Goal: Task Accomplishment & Management: Manage account settings

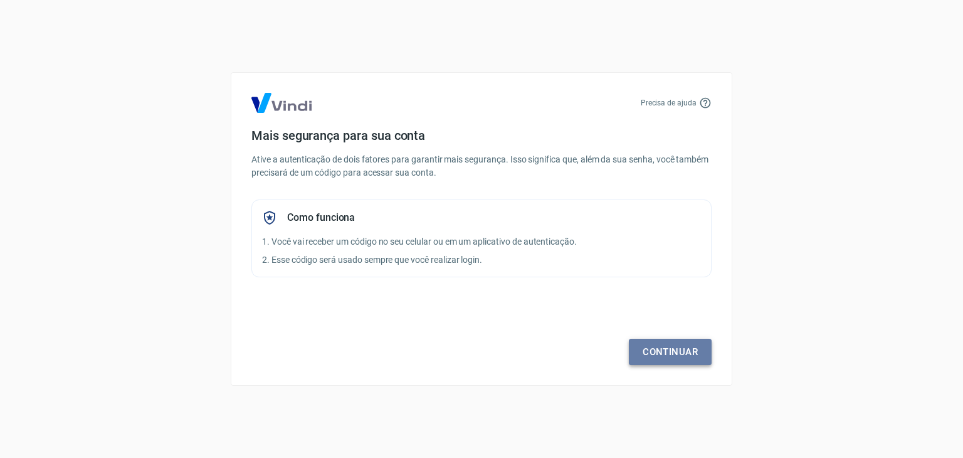
click at [648, 347] on link "Continuar" at bounding box center [670, 352] width 83 height 26
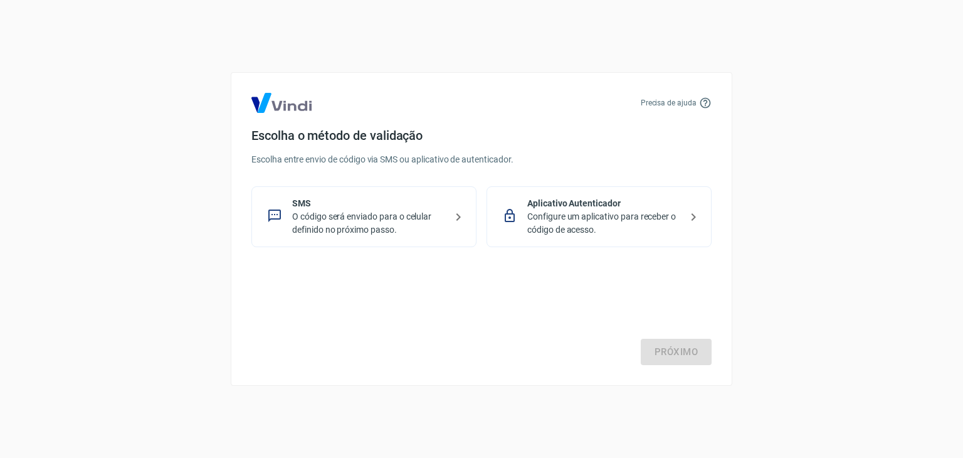
click at [431, 210] on p "O código será enviado para o celular definido no próximo passo." at bounding box center [369, 223] width 154 height 26
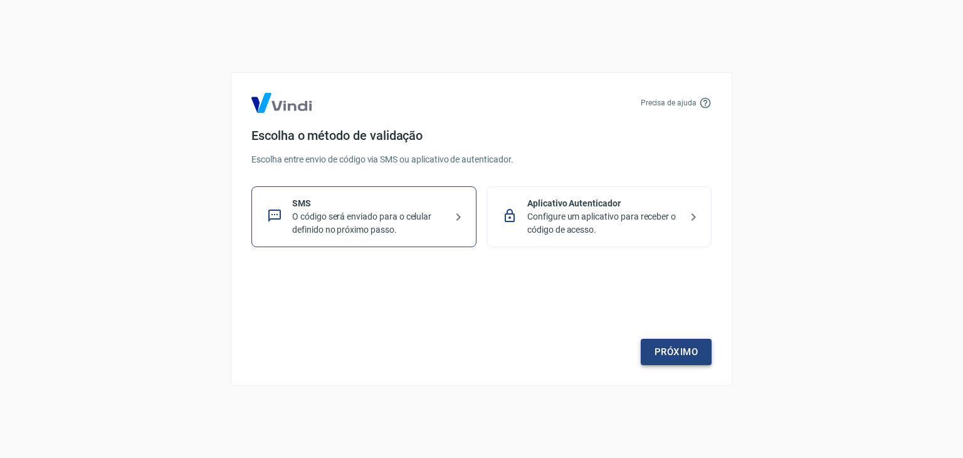
click at [665, 350] on link "Próximo" at bounding box center [676, 352] width 71 height 26
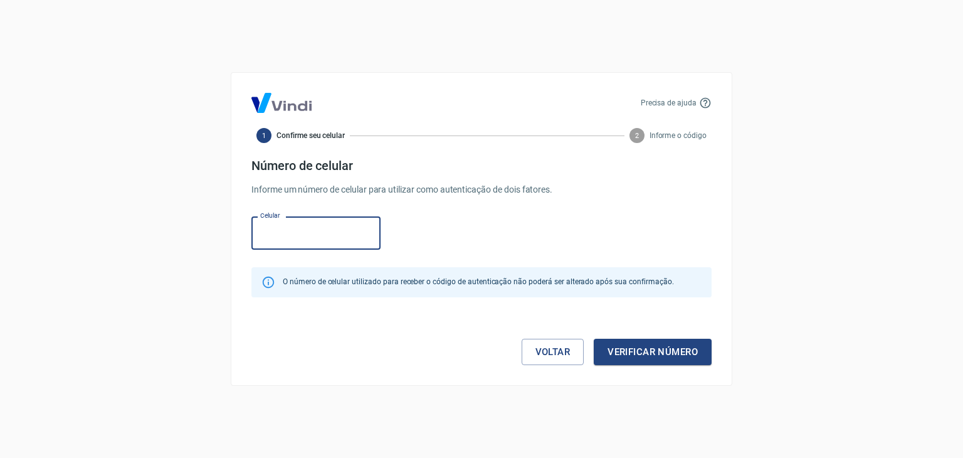
click at [349, 236] on input "Celular" at bounding box center [315, 232] width 129 height 33
type input "(13) 98194-6161"
click at [641, 350] on button "Verificar número" at bounding box center [653, 352] width 118 height 26
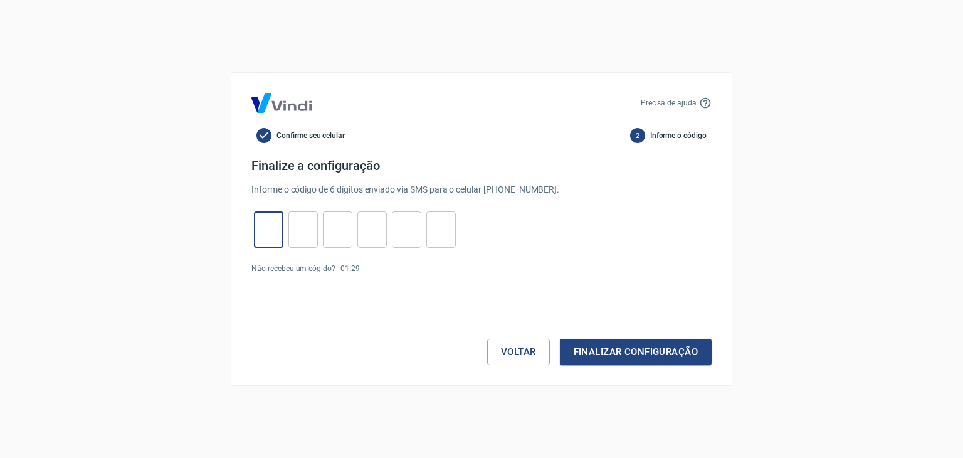
click at [271, 224] on input "tel" at bounding box center [268, 229] width 29 height 27
type input "6"
type input "8"
type input "1"
type input "9"
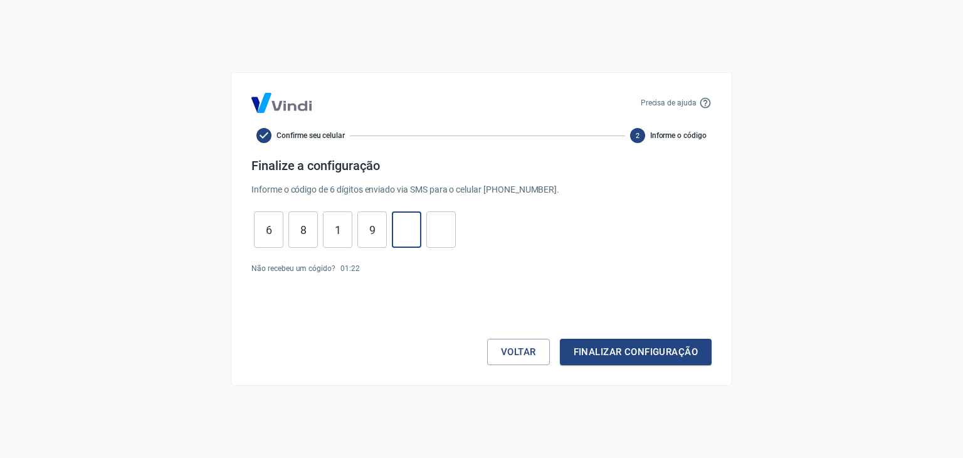
type input "2"
type input "1"
click at [643, 349] on button "Finalizar configuração" at bounding box center [636, 352] width 152 height 26
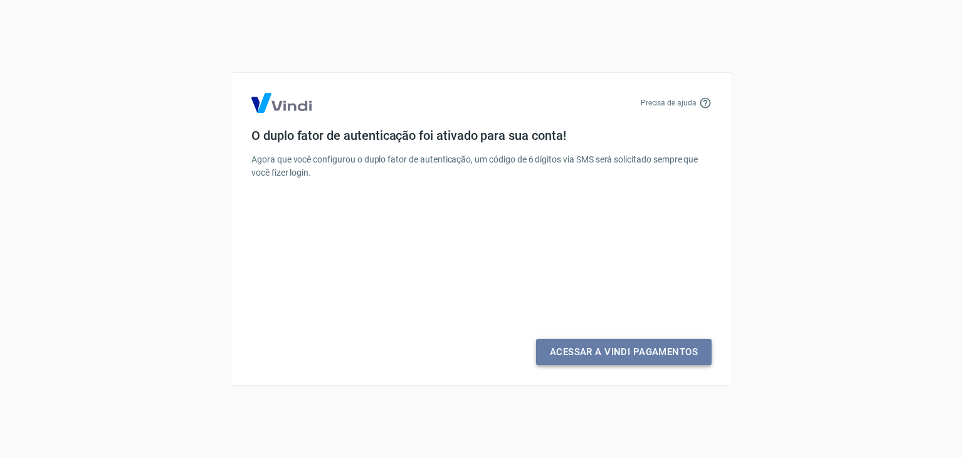
click at [581, 359] on link "Acessar a Vindi Pagamentos" at bounding box center [624, 352] width 176 height 26
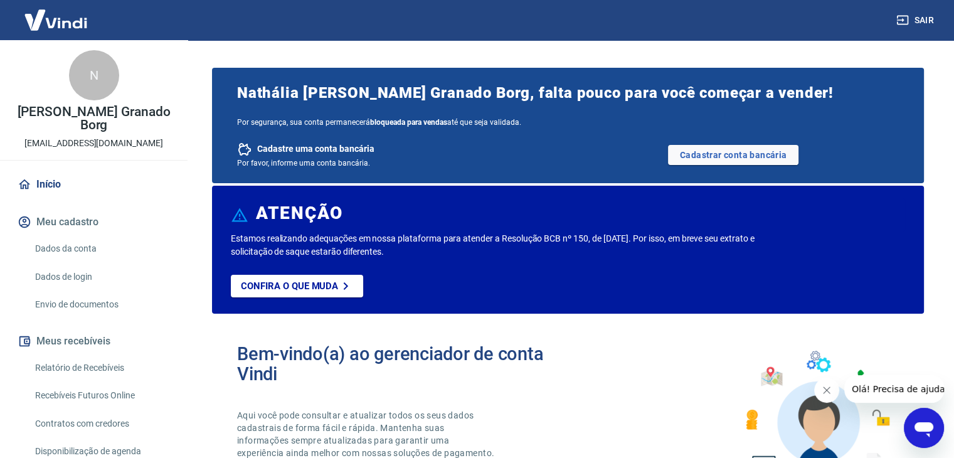
click at [822, 388] on icon "Fechar mensagem da empresa" at bounding box center [826, 390] width 10 height 10
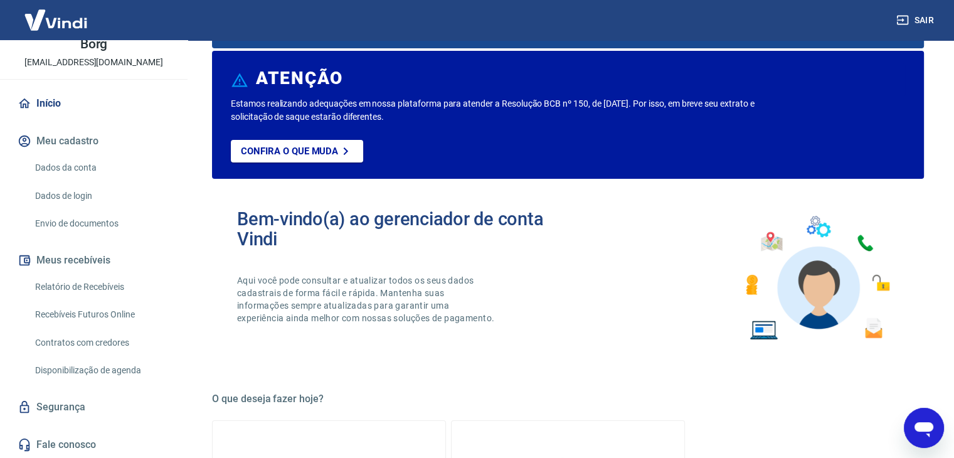
scroll to position [188, 0]
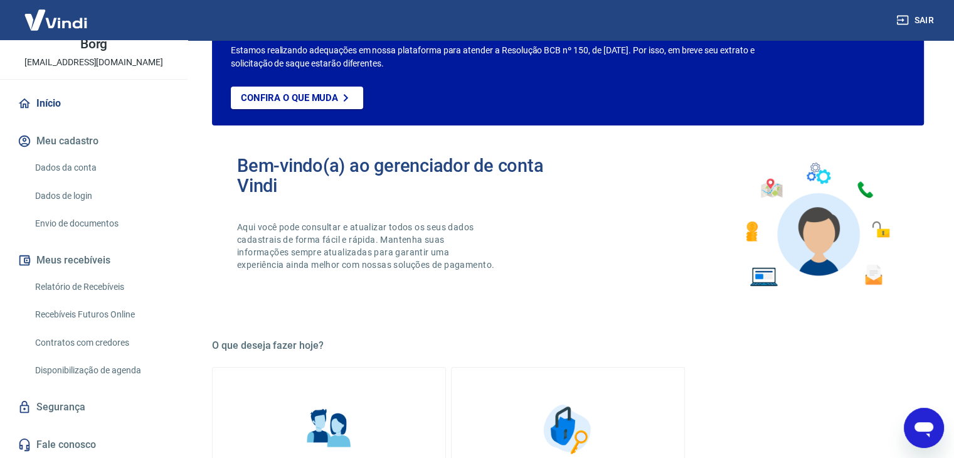
click at [55, 174] on link "Dados da conta" at bounding box center [101, 168] width 142 height 26
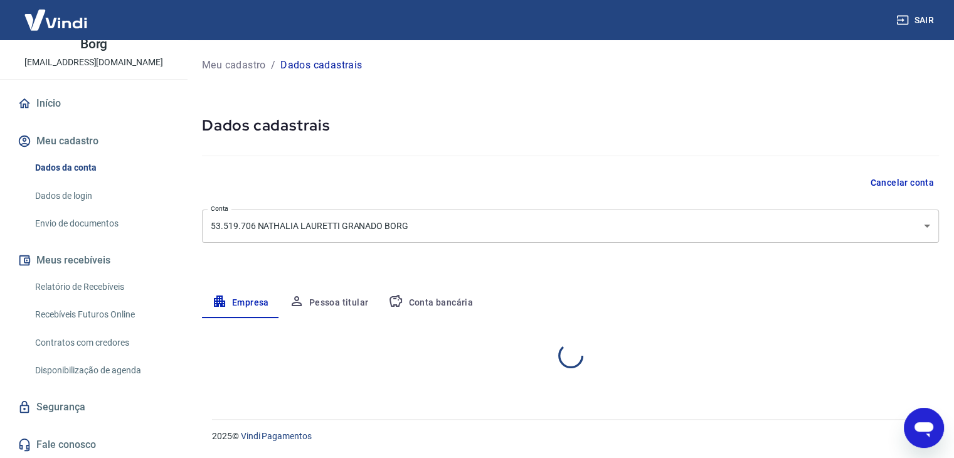
select select "SP"
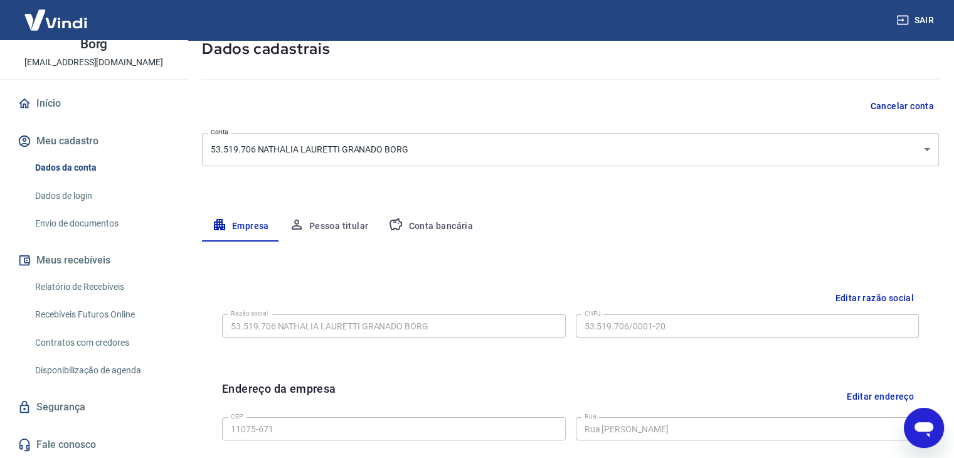
scroll to position [8, 0]
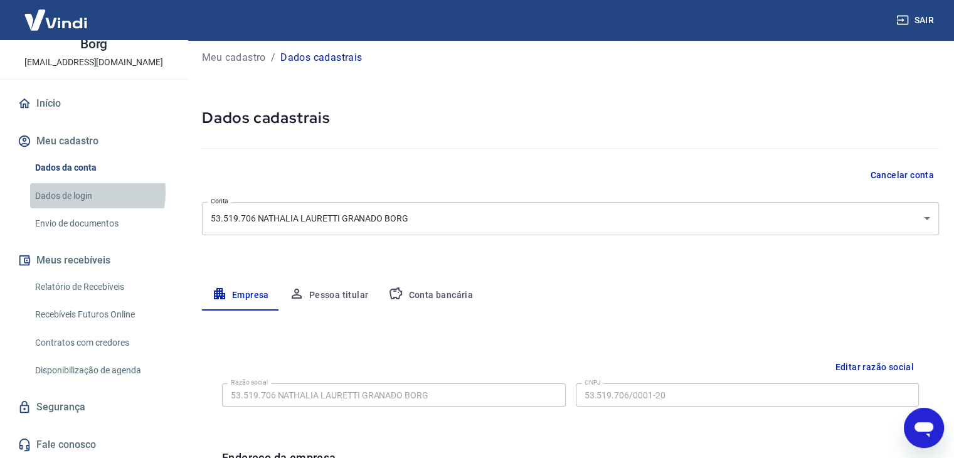
click at [68, 191] on link "Dados de login" at bounding box center [101, 196] width 142 height 26
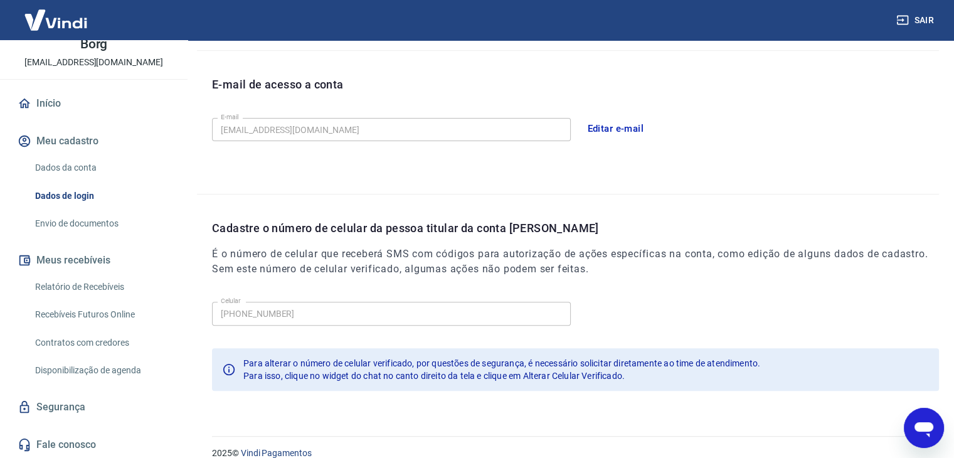
scroll to position [345, 0]
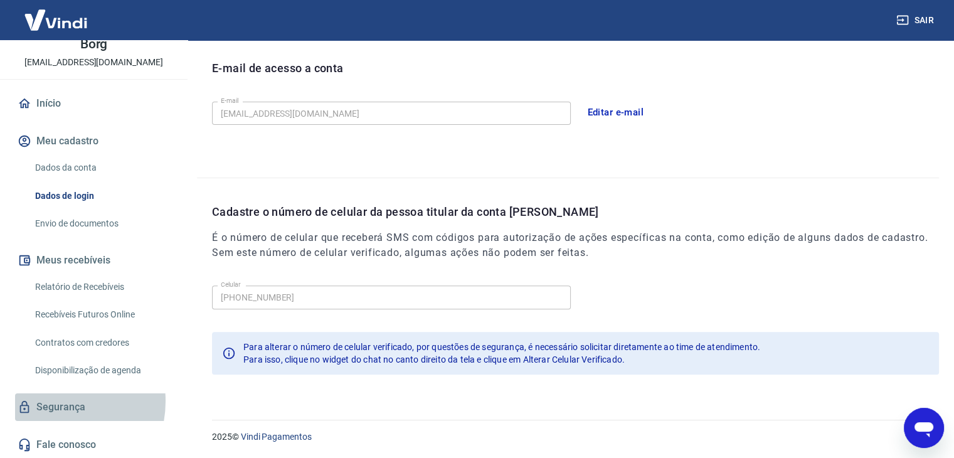
click at [50, 401] on link "Segurança" at bounding box center [93, 407] width 157 height 28
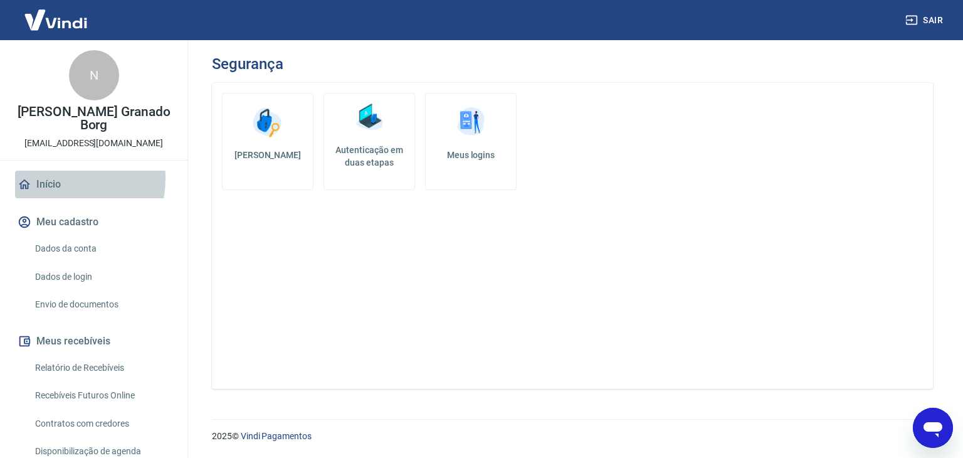
click at [54, 179] on link "Início" at bounding box center [93, 185] width 157 height 28
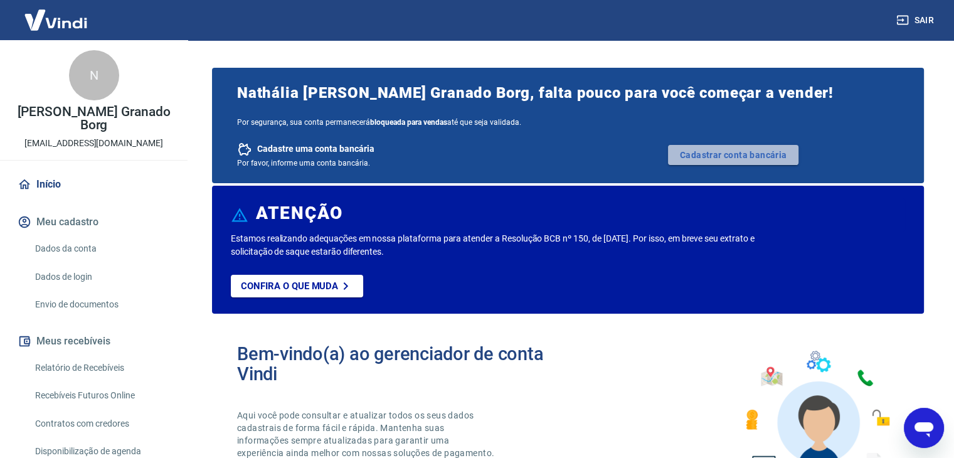
click at [733, 160] on link "Cadastrar conta bancária" at bounding box center [733, 155] width 130 height 20
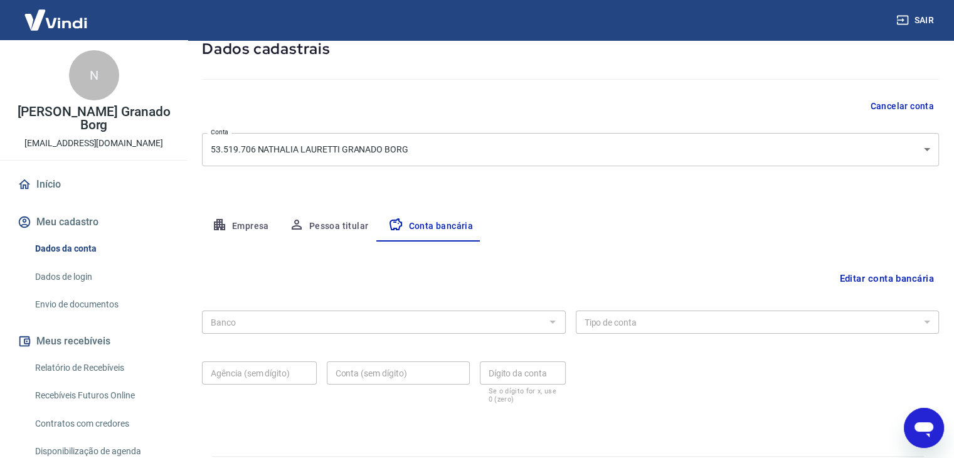
scroll to position [113, 0]
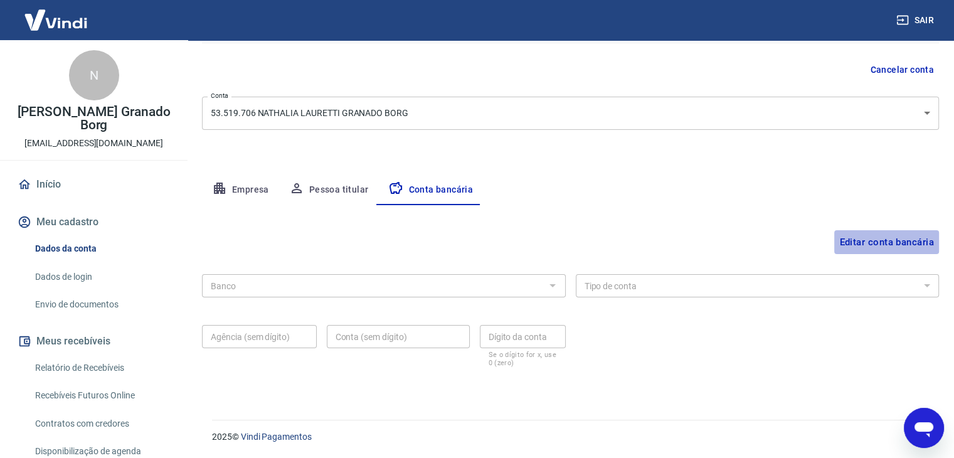
click at [887, 239] on button "Editar conta bancária" at bounding box center [886, 242] width 105 height 24
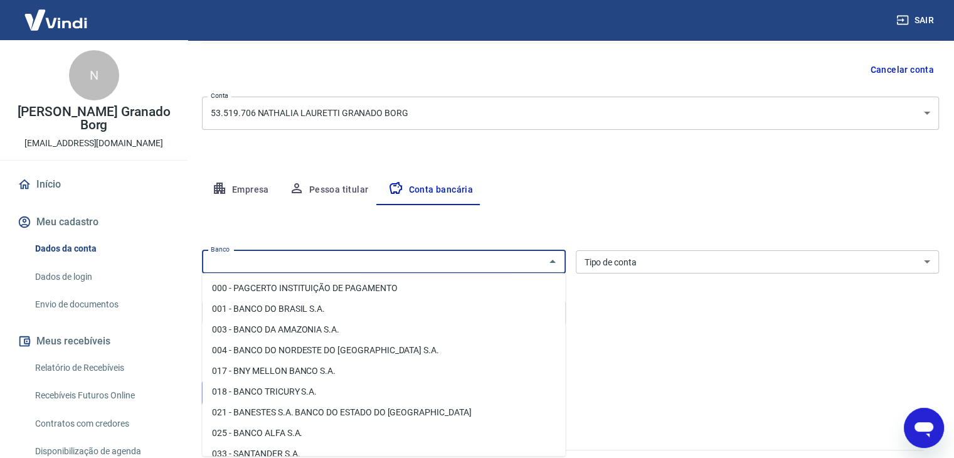
click at [446, 263] on input "Banco" at bounding box center [373, 262] width 335 height 16
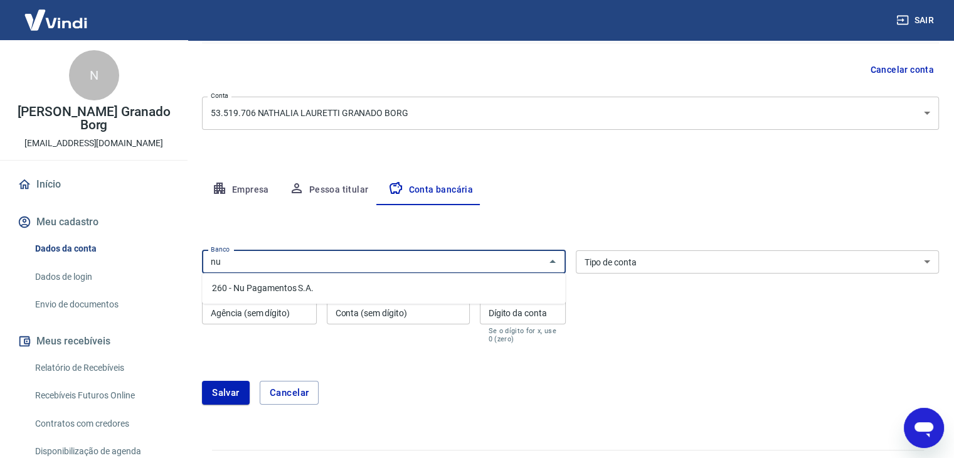
drag, startPoint x: 441, startPoint y: 290, endPoint x: 450, endPoint y: 292, distance: 9.1
click at [441, 290] on li "260 - Nu Pagamentos S.A." at bounding box center [383, 288] width 363 height 21
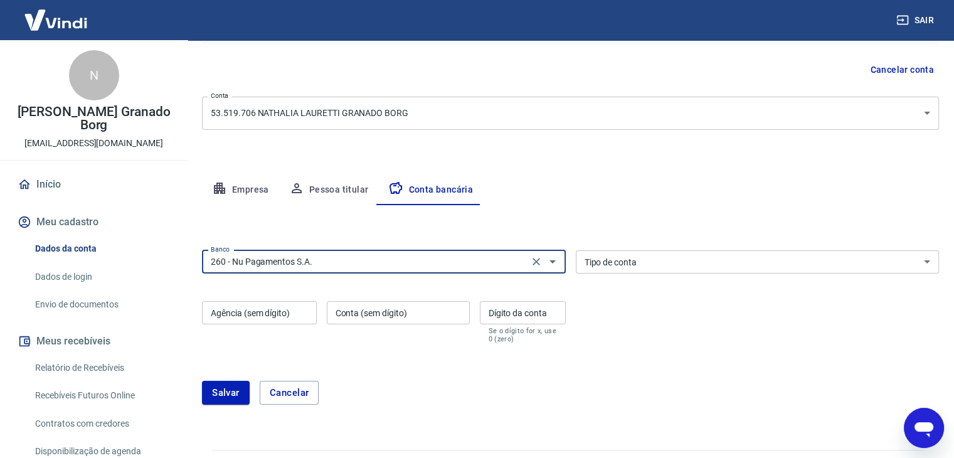
type input "260 - Nu Pagamentos S.A."
click at [647, 266] on select "Conta Corrente Conta Poupança" at bounding box center [758, 261] width 364 height 23
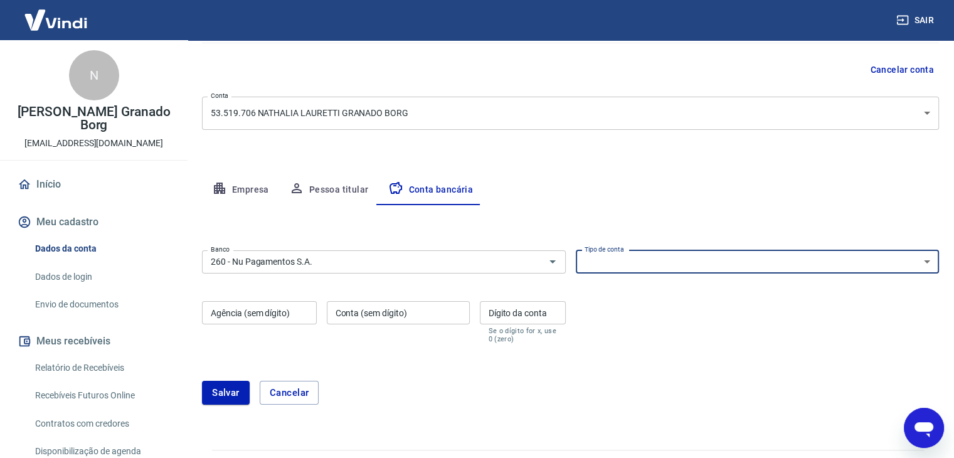
select select "1"
click at [576, 250] on select "Conta Corrente Conta Poupança" at bounding box center [758, 261] width 364 height 23
click at [250, 314] on input "Agência (sem dígito)" at bounding box center [259, 312] width 115 height 23
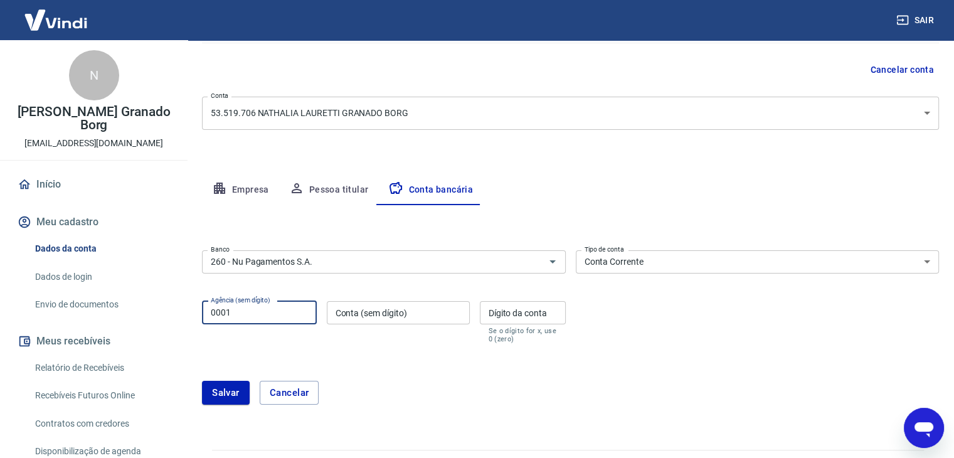
type input "0001"
click at [388, 312] on input "Conta (sem dígito)" at bounding box center [398, 312] width 143 height 23
type input "33168282"
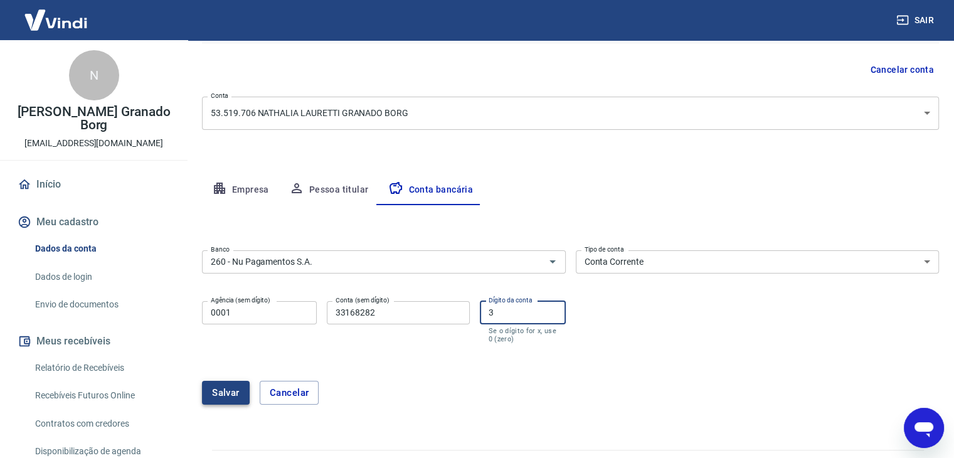
type input "3"
click at [228, 381] on button "Salvar" at bounding box center [226, 393] width 48 height 24
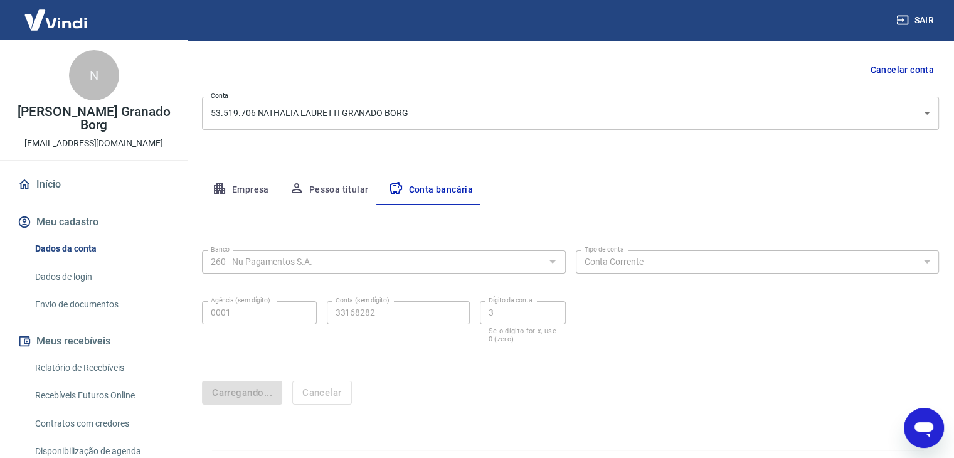
scroll to position [0, 0]
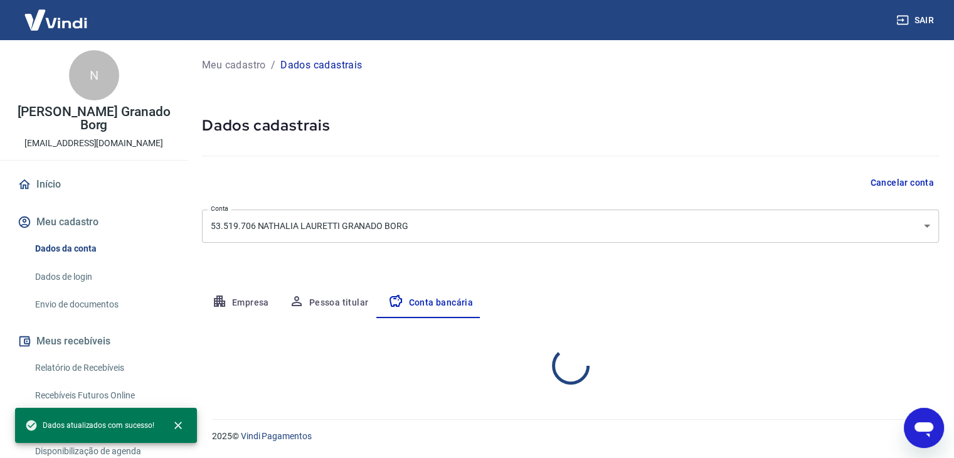
select select "1"
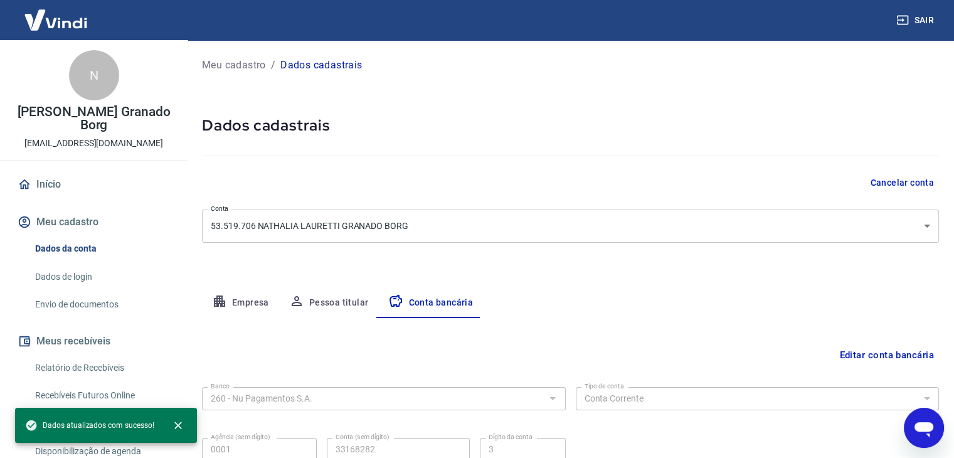
click at [58, 185] on link "Início" at bounding box center [93, 185] width 157 height 28
